Goal: Task Accomplishment & Management: Use online tool/utility

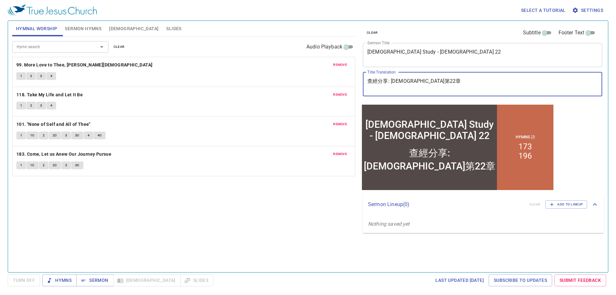
click at [438, 88] on textarea "查經分享: 約書亞記第22章" at bounding box center [482, 84] width 230 height 12
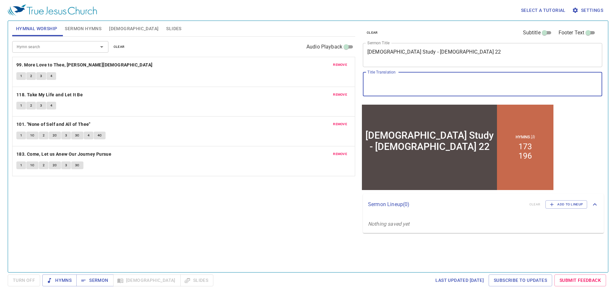
click at [412, 54] on textarea "Bible Study - Joshua 22" at bounding box center [482, 55] width 230 height 12
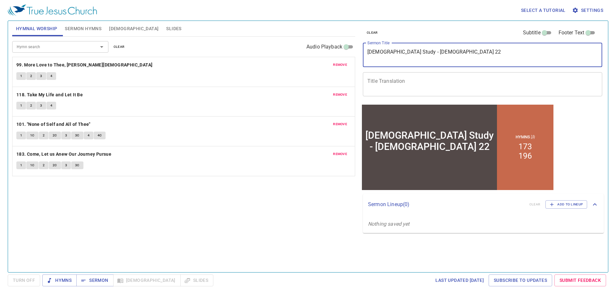
click at [412, 54] on textarea "Bible Study - Joshua 22" at bounding box center [482, 55] width 230 height 12
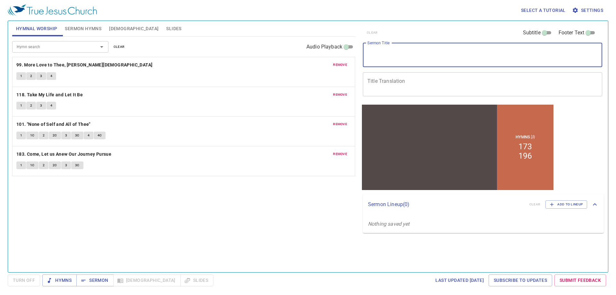
click at [121, 46] on span "clear" at bounding box center [119, 47] width 11 height 6
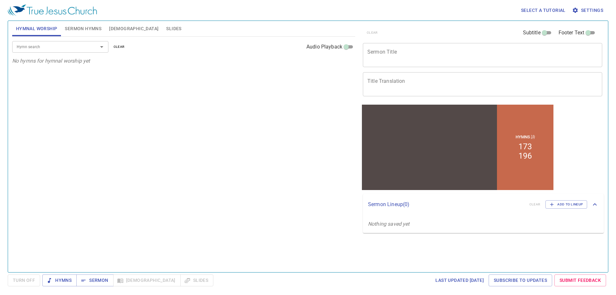
click at [75, 26] on span "Sermon Hymns" at bounding box center [83, 29] width 37 height 8
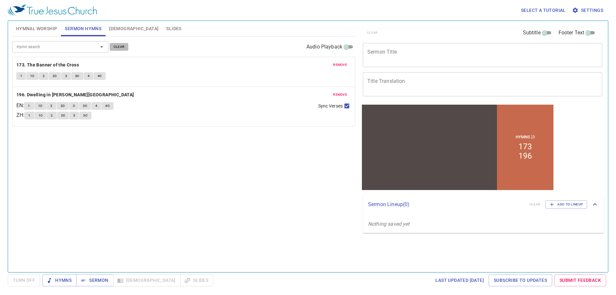
click at [118, 44] on span "clear" at bounding box center [119, 47] width 11 height 6
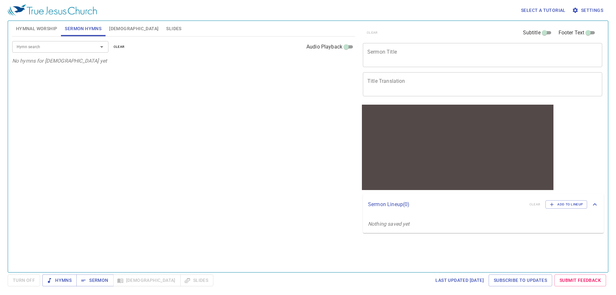
click at [390, 80] on textarea "Title Translation" at bounding box center [482, 84] width 230 height 12
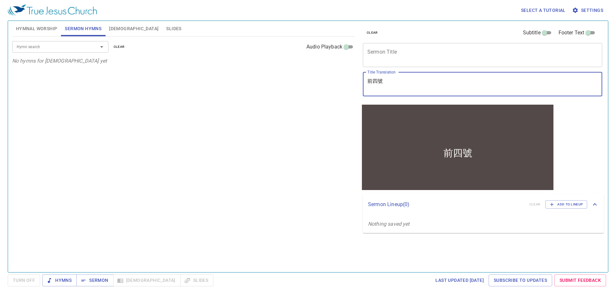
type textarea "前四號"
click at [425, 51] on textarea "Sermon Title" at bounding box center [482, 55] width 230 height 12
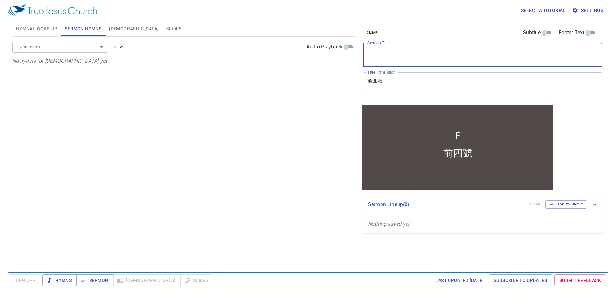
type textarea "F"
type textarea "T"
type textarea "The First Four Trumpts"
click at [340, 83] on div "Hymn search Hymn search clear Audio Playback No hymns for sermon yet" at bounding box center [183, 152] width 343 height 230
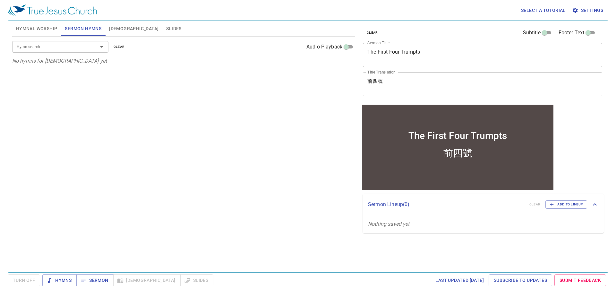
click at [82, 49] on input "Hymn search" at bounding box center [50, 46] width 73 height 7
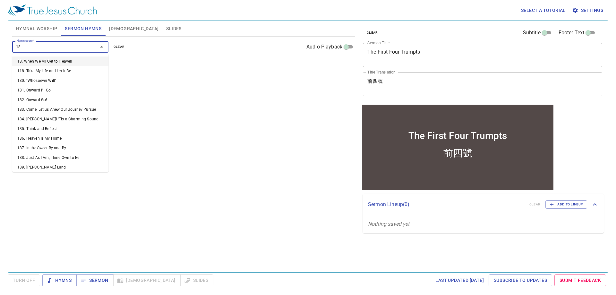
type input "187"
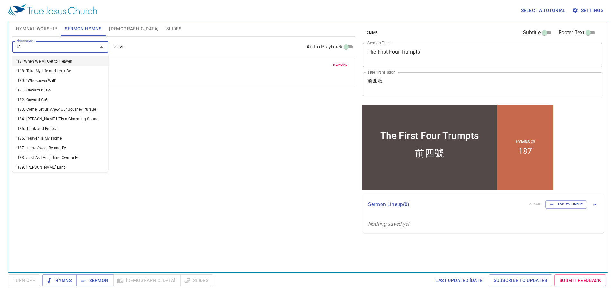
type input "186"
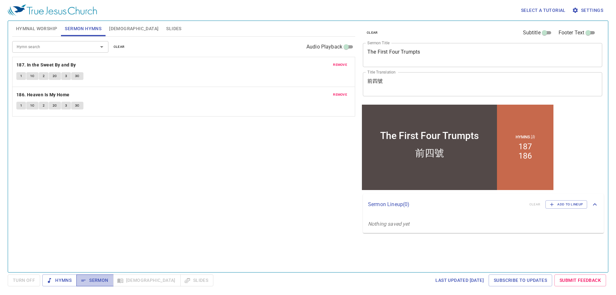
click at [97, 281] on span "Sermon" at bounding box center [94, 280] width 27 height 8
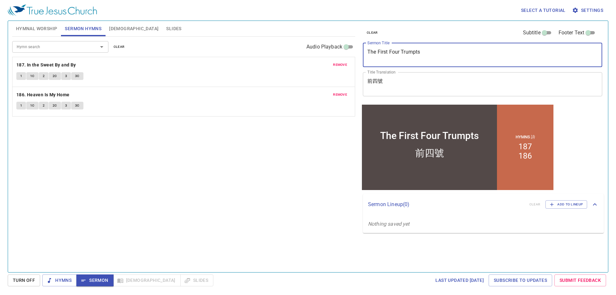
click at [418, 54] on textarea "The First Four Trumpts" at bounding box center [482, 55] width 230 height 12
type textarea "The First Four Trumpets"
click at [412, 81] on textarea "前四號" at bounding box center [482, 84] width 230 height 12
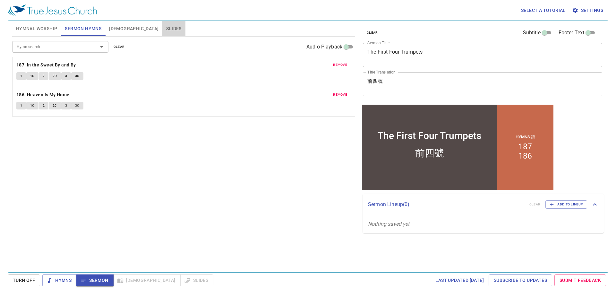
click at [166, 26] on span "Slides" at bounding box center [173, 29] width 15 height 8
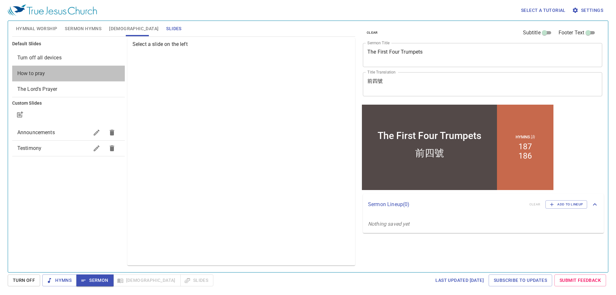
click at [65, 66] on div "How to pray" at bounding box center [68, 73] width 113 height 15
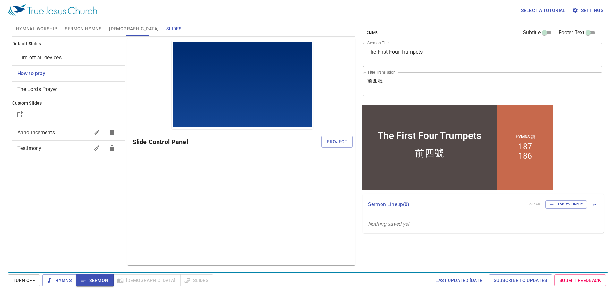
click at [70, 57] on span "Turn off all devices" at bounding box center [68, 58] width 102 height 8
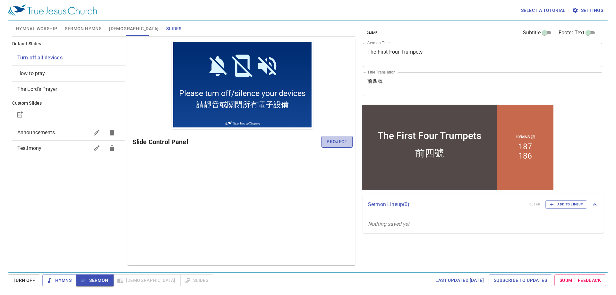
click at [339, 141] on span "Project" at bounding box center [336, 142] width 21 height 8
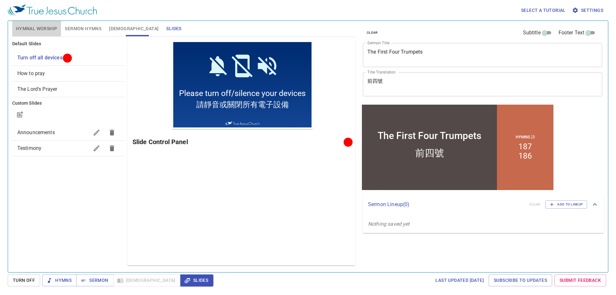
click at [30, 30] on span "Hymnal Worship" at bounding box center [36, 29] width 41 height 8
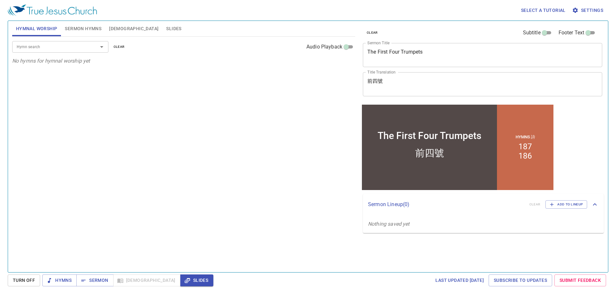
click at [42, 54] on div "Hymn search Hymn search clear Audio Playback" at bounding box center [183, 47] width 343 height 21
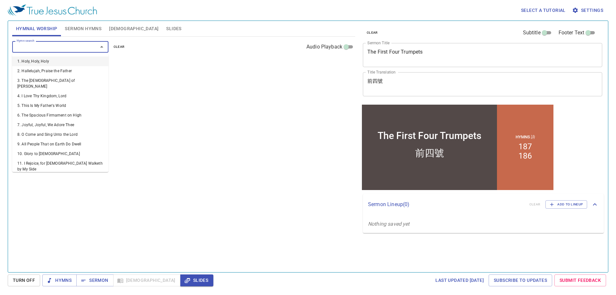
click at [43, 49] on input "Hymn search" at bounding box center [50, 46] width 73 height 7
type input "2"
type input "36"
click at [45, 46] on input "Hymn search" at bounding box center [50, 46] width 73 height 7
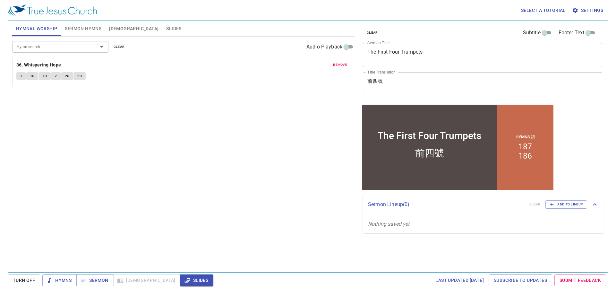
click at [141, 119] on div "Hymn search Hymn search clear Audio Playback remove 36. Whispering Hope 1 1C 1C…" at bounding box center [183, 152] width 343 height 230
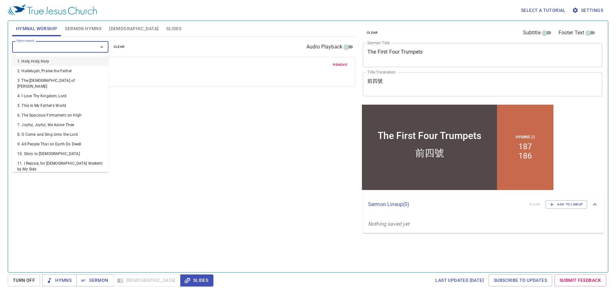
click at [70, 49] on input "Hymn search" at bounding box center [50, 46] width 73 height 7
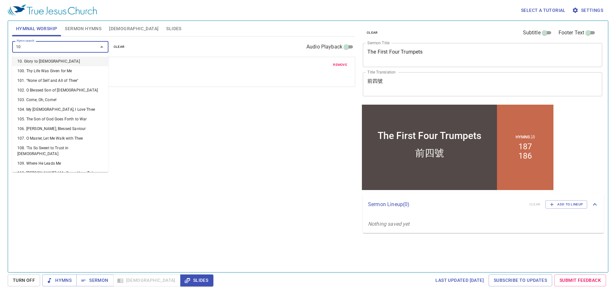
type input "106"
type input "158"
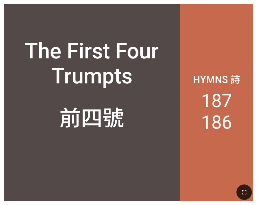
click at [246, 191] on icon "button" at bounding box center [243, 192] width 4 height 4
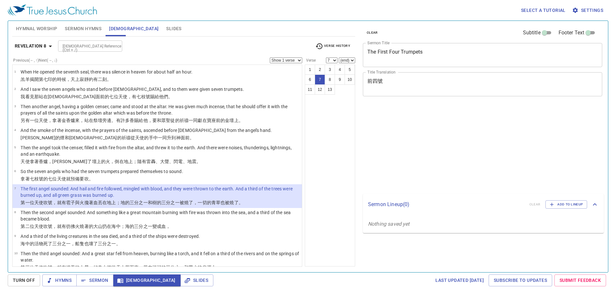
select select "7"
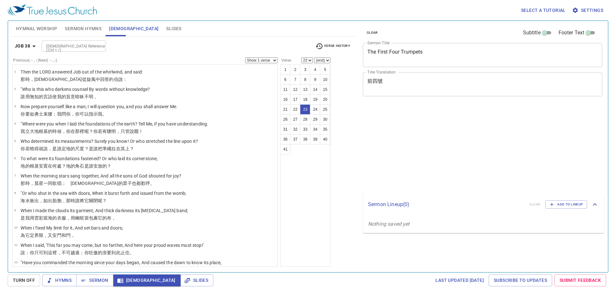
select select "23"
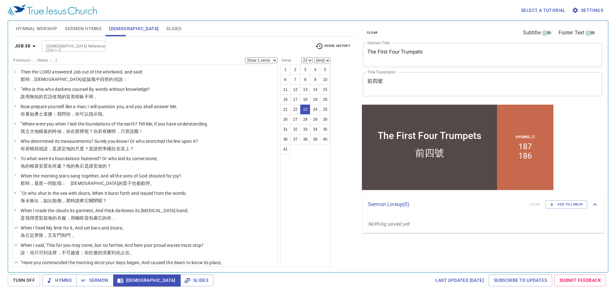
scroll to position [274, 0]
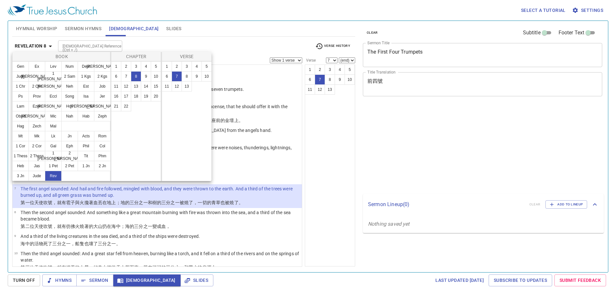
select select "7"
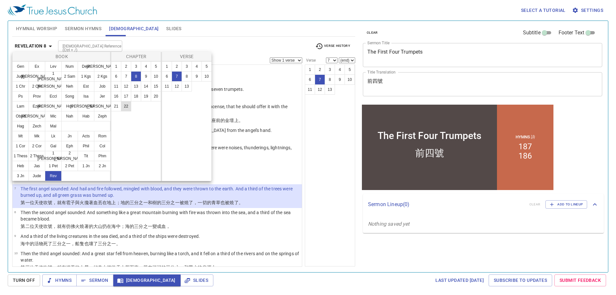
click at [89, 96] on button "Isa" at bounding box center [86, 96] width 17 height 10
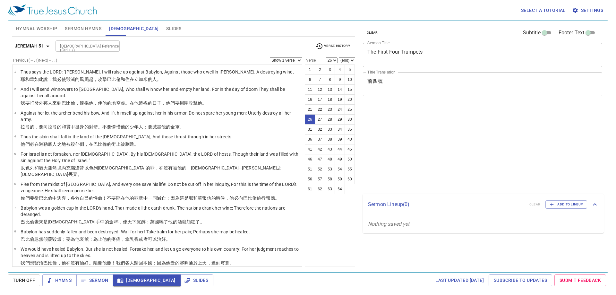
select select "26"
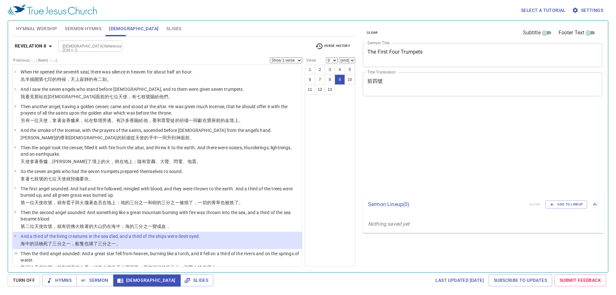
select select "9"
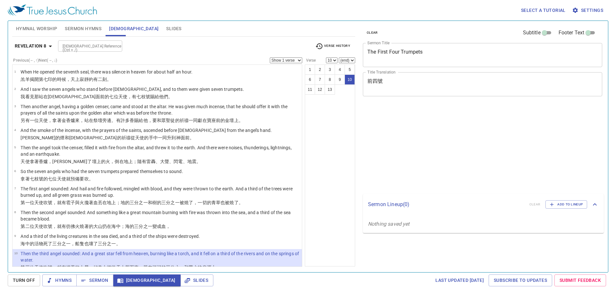
select select "10"
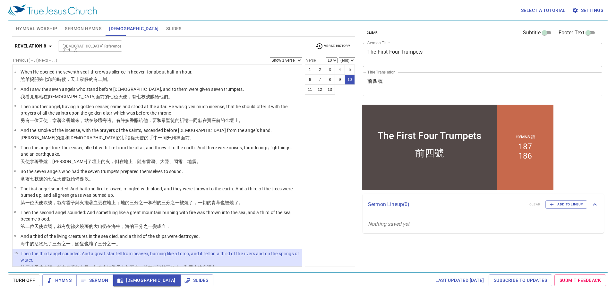
click at [47, 45] on icon "button" at bounding box center [50, 46] width 8 height 8
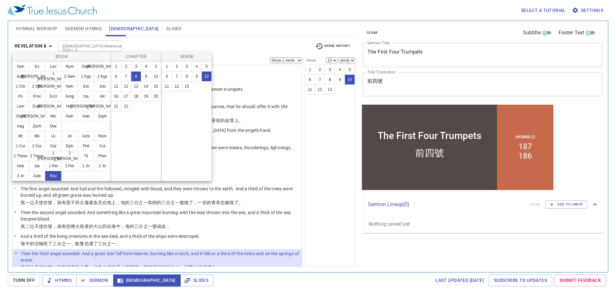
scroll to position [87, 0]
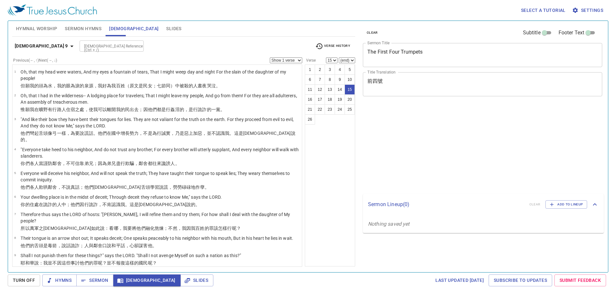
select select "15"
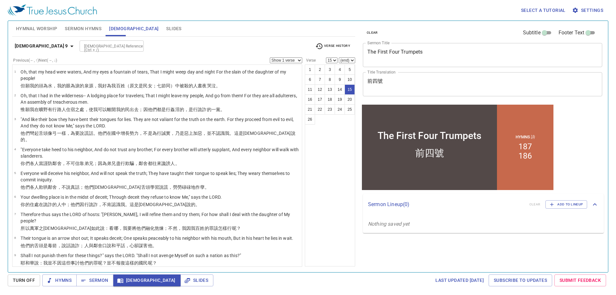
scroll to position [186, 0]
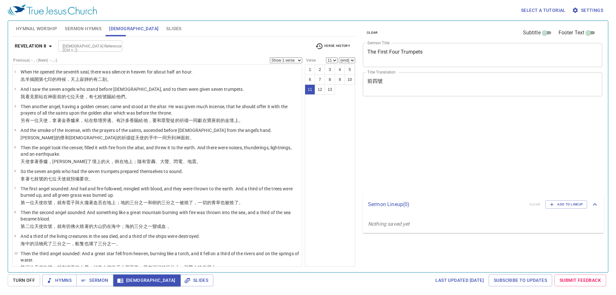
select select "11"
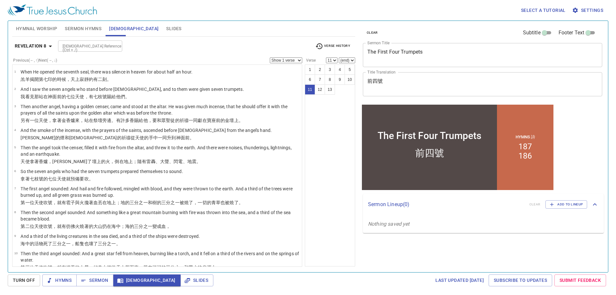
scroll to position [87, 0]
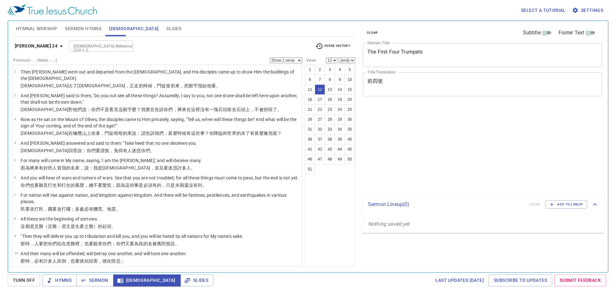
select select "12"
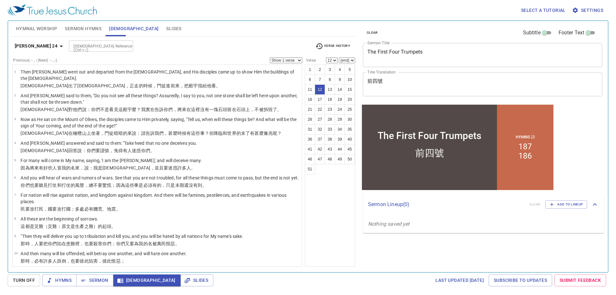
scroll to position [109, 0]
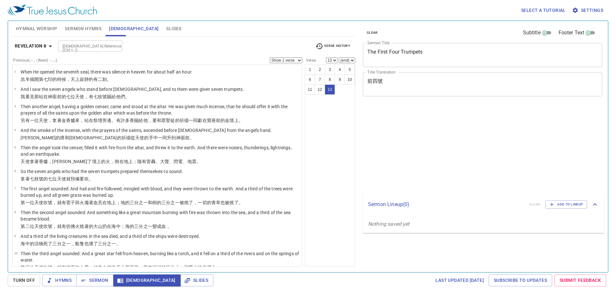
select select "13"
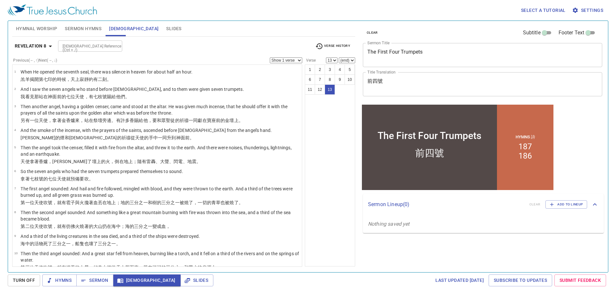
scroll to position [87, 0]
